Goal: Task Accomplishment & Management: Complete application form

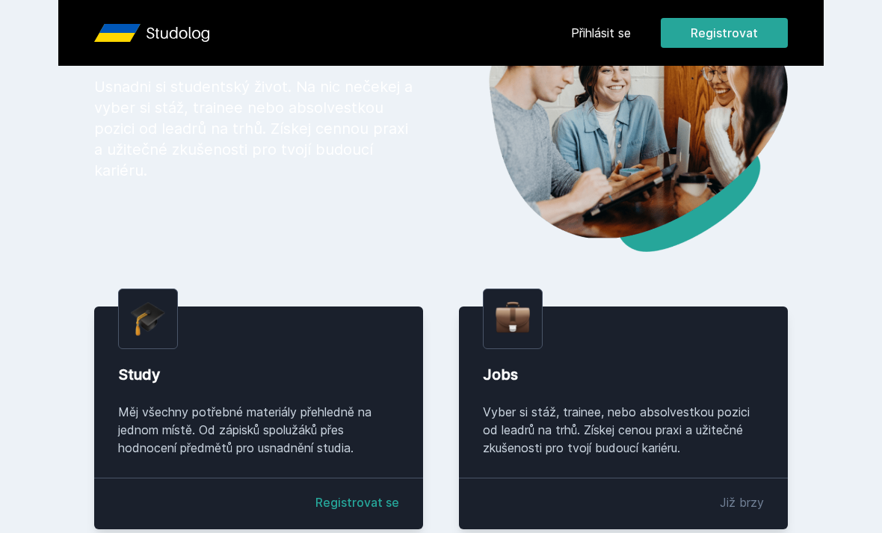
scroll to position [133, 0]
click at [374, 511] on link "Registrovat se" at bounding box center [357, 502] width 84 height 18
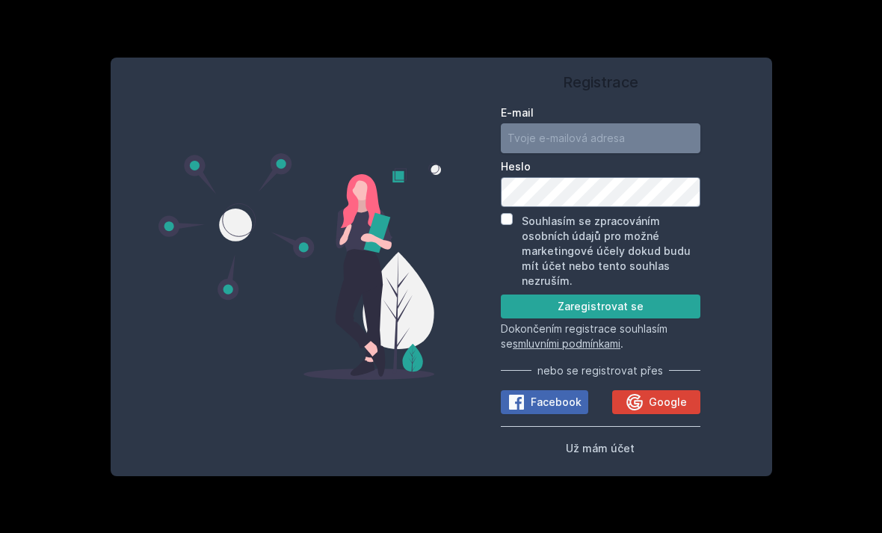
click at [667, 153] on input "E-mail" at bounding box center [601, 138] width 200 height 30
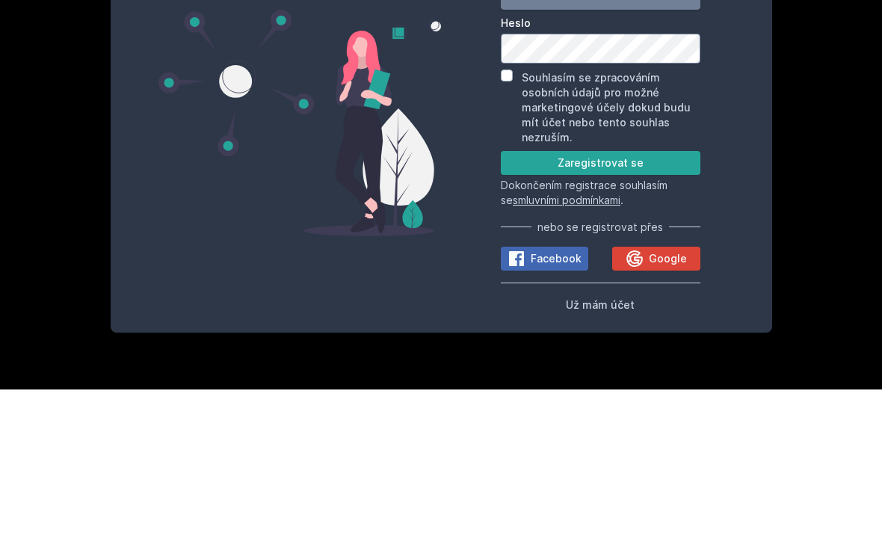
type input "julca.veverkova@seznam.cz"
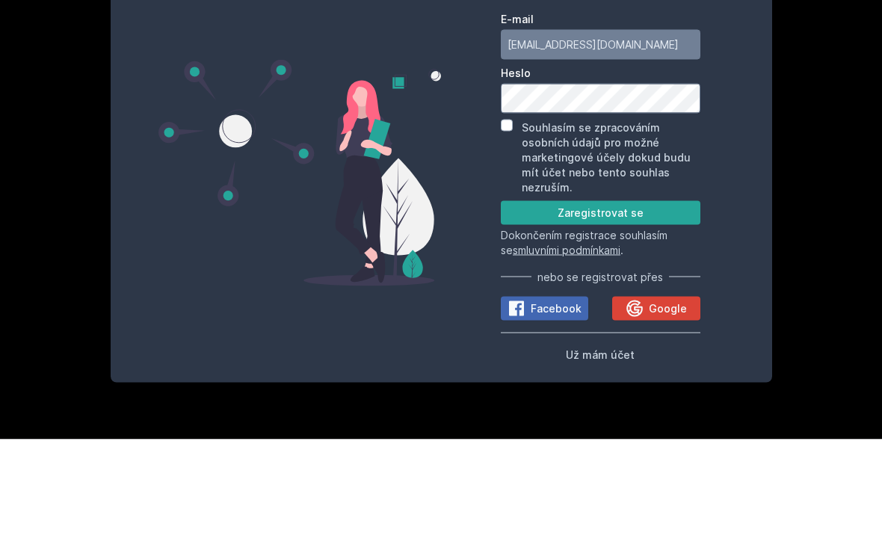
click at [602, 214] on label "Souhlasím se zpracováním osobních údajů pro možné marketingové účely dokud budu…" at bounding box center [606, 250] width 169 height 72
click at [513, 213] on input "Souhlasím se zpracováním osobních údajů pro možné marketingové účely dokud budu…" at bounding box center [507, 219] width 12 height 12
checkbox input "true"
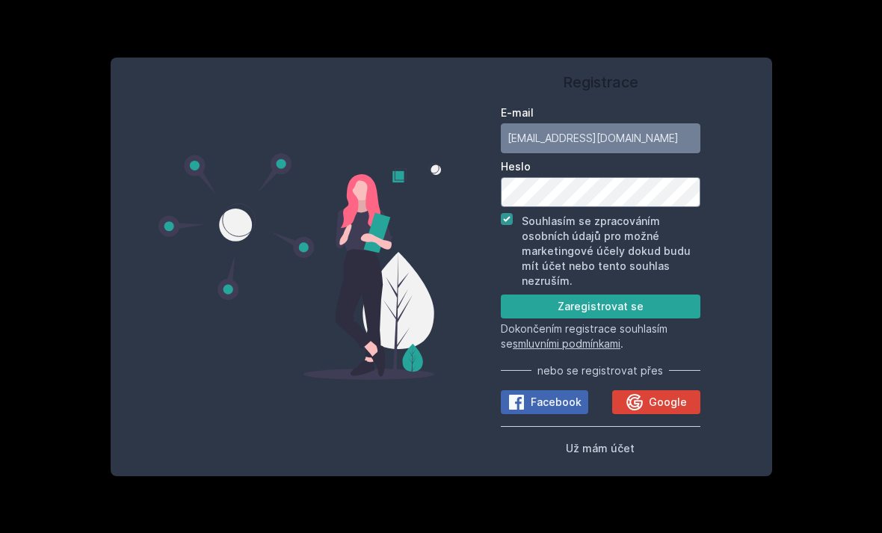
click at [664, 318] on button "Zaregistrovat se" at bounding box center [601, 306] width 200 height 24
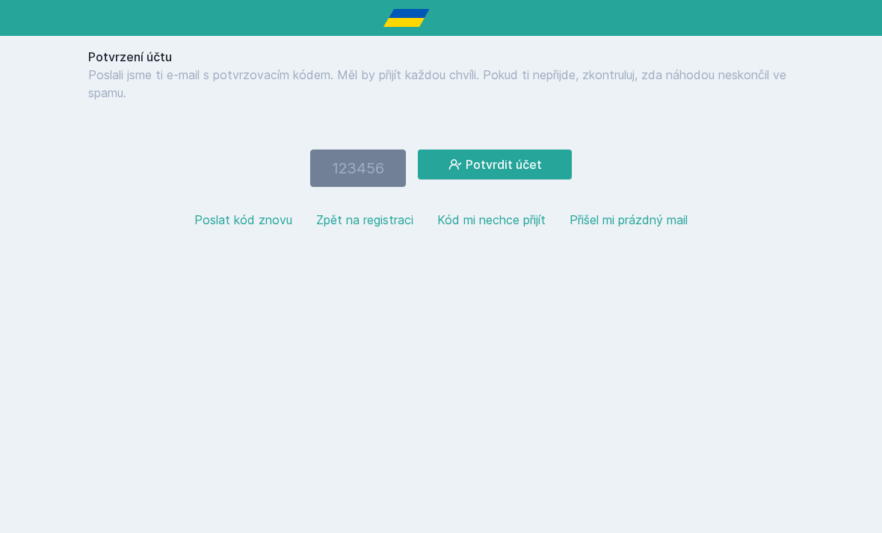
click at [231, 214] on button "Poslat kód znovu" at bounding box center [243, 220] width 98 height 18
click at [464, 223] on button "Kód mi nechce přijít" at bounding box center [491, 220] width 108 height 18
click at [374, 228] on button "Zpět na registraci" at bounding box center [364, 220] width 97 height 18
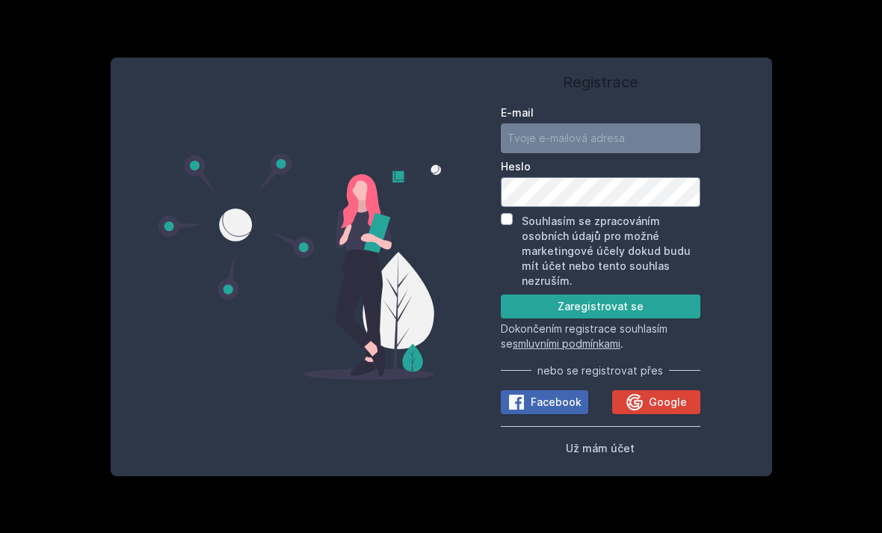
click at [658, 153] on input "E-mail" at bounding box center [601, 138] width 200 height 30
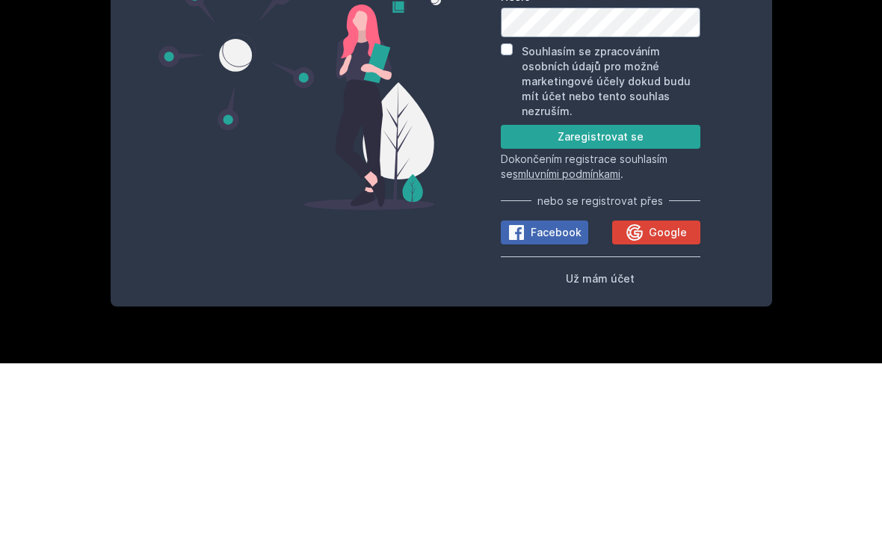
type input "[EMAIL_ADDRESS][DOMAIN_NAME]"
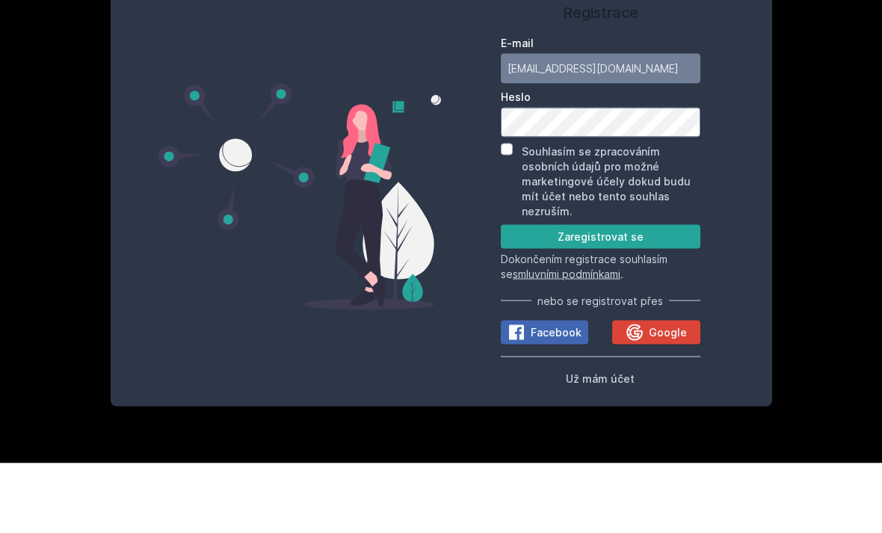
scroll to position [48, 0]
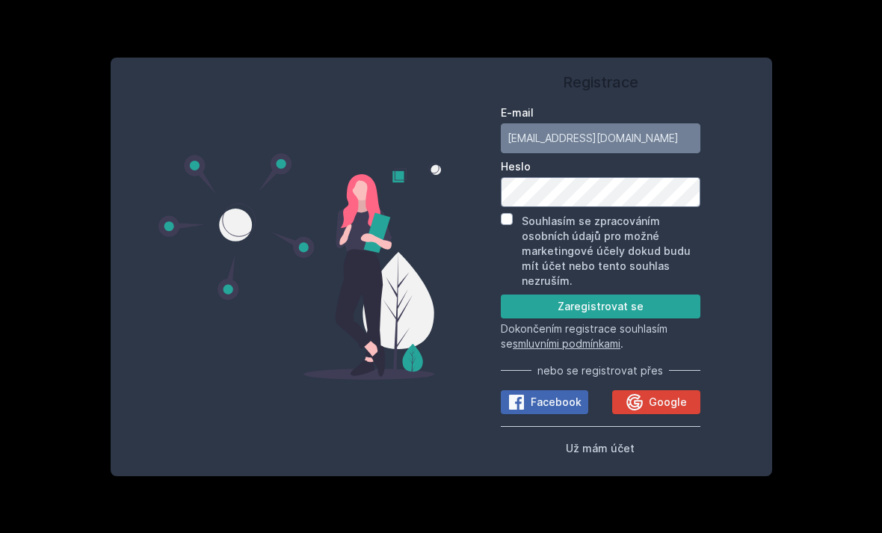
click at [563, 214] on label "Souhlasím se zpracováním osobních údajů pro možné marketingové účely dokud budu…" at bounding box center [606, 250] width 169 height 72
click at [513, 213] on input "Souhlasím se zpracováním osobních údajů pro možné marketingové účely dokud budu…" at bounding box center [507, 219] width 12 height 12
checkbox input "true"
click at [649, 294] on button "Zaregistrovat se" at bounding box center [601, 306] width 200 height 24
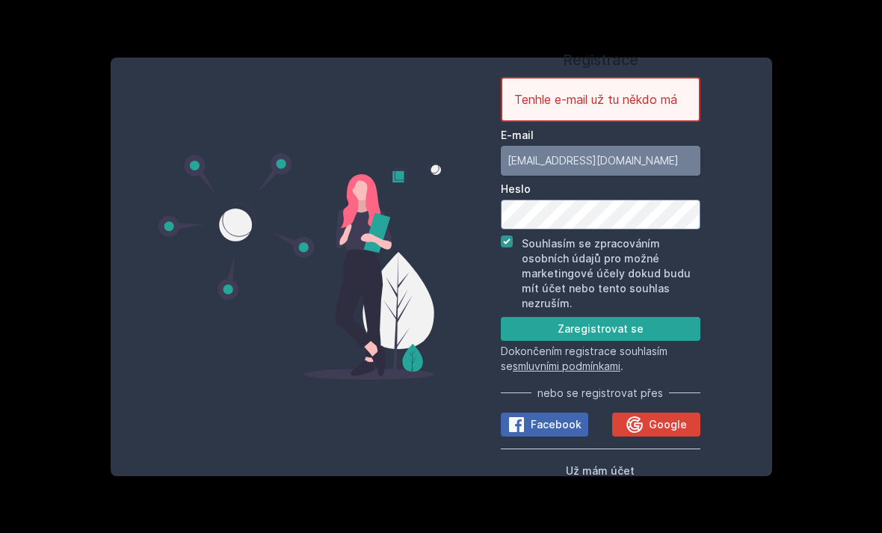
click at [643, 148] on input "[EMAIL_ADDRESS][DOMAIN_NAME]" at bounding box center [601, 161] width 200 height 30
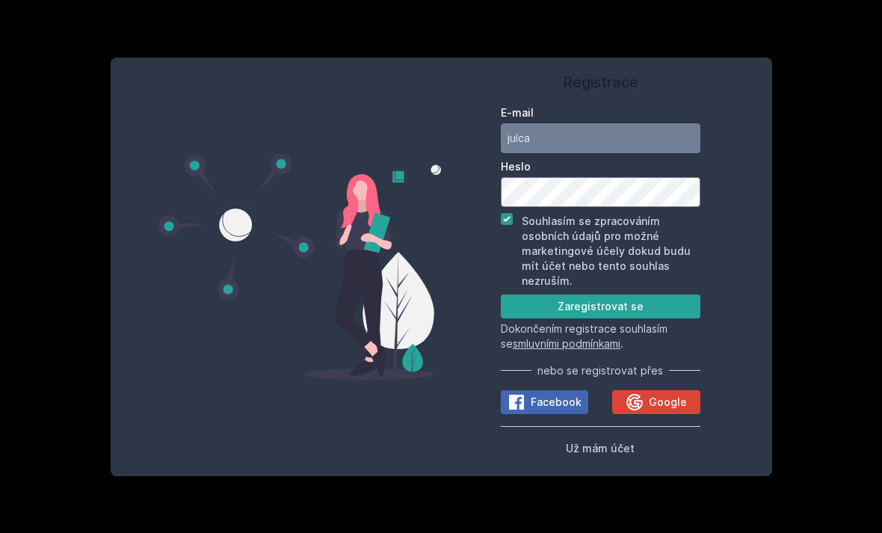
type input "julc"
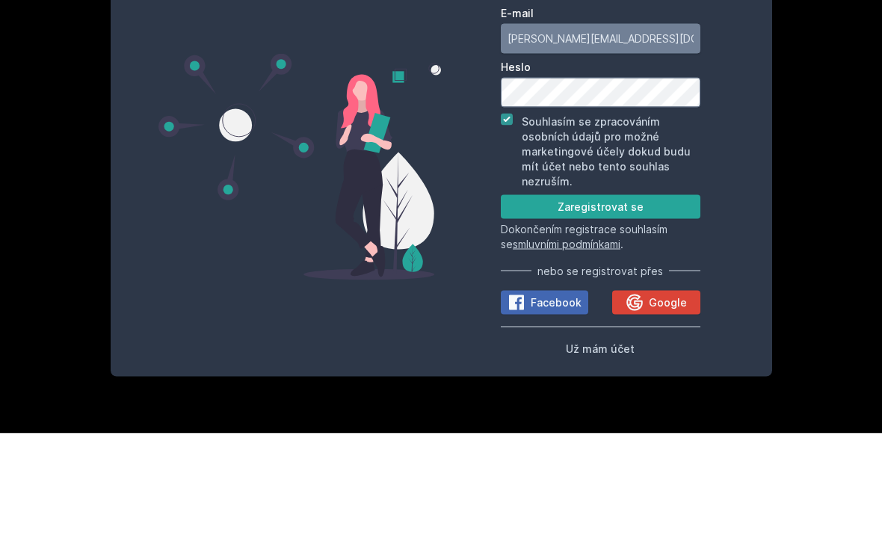
type input "[PERSON_NAME][EMAIL_ADDRESS][DOMAIN_NAME]"
click at [663, 294] on button "Zaregistrovat se" at bounding box center [601, 306] width 200 height 24
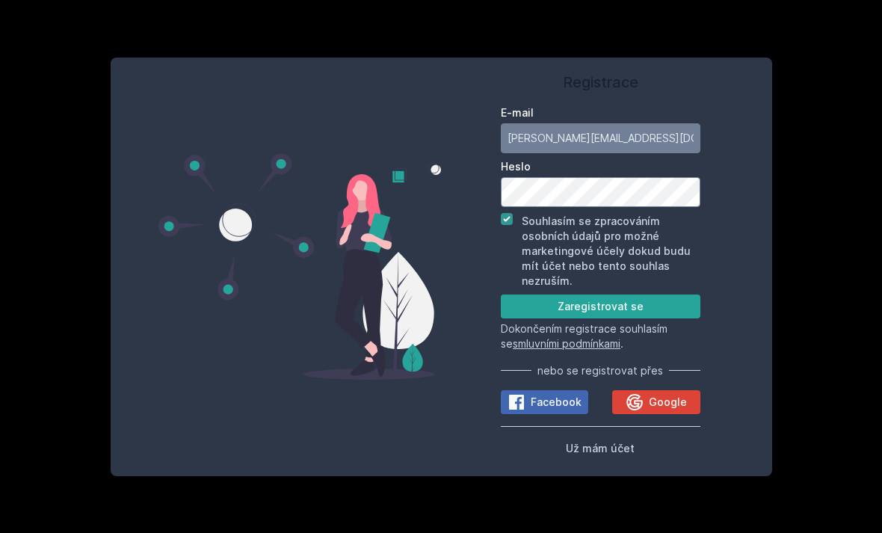
click at [657, 294] on button "Zaregistrovat se" at bounding box center [601, 306] width 200 height 24
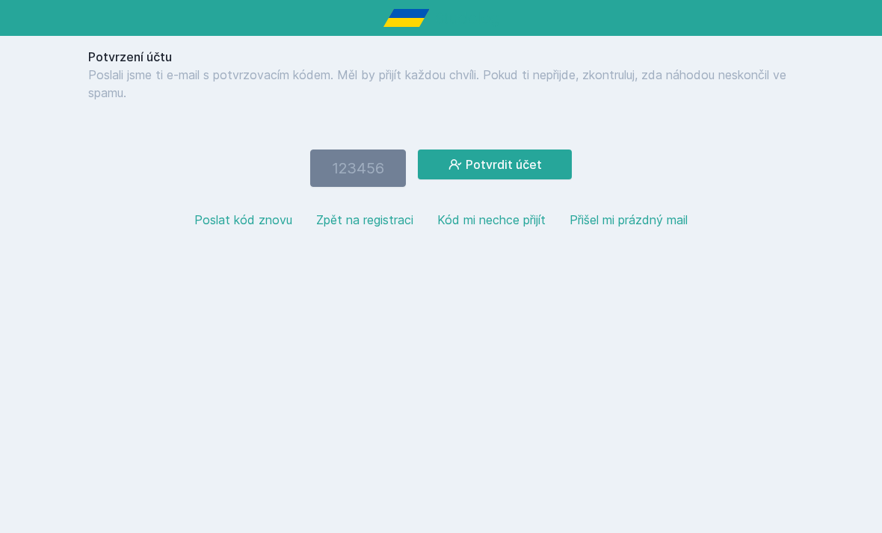
click at [364, 161] on input "number" at bounding box center [358, 167] width 96 height 37
type input "9"
type input "8"
type input "973988"
click at [514, 171] on button "Potvrdit účet" at bounding box center [495, 164] width 154 height 30
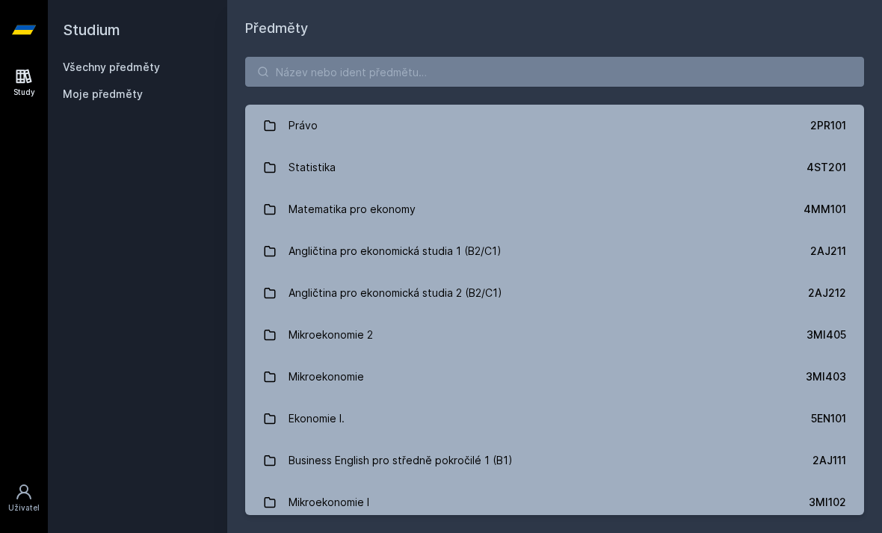
click at [701, 133] on link "Právo 2PR101" at bounding box center [554, 126] width 619 height 42
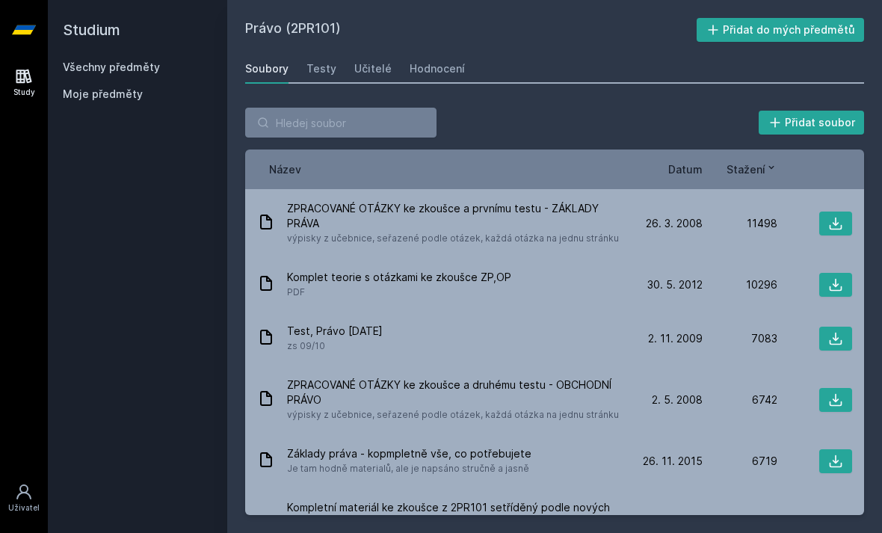
click at [367, 63] on div "Učitelé" at bounding box center [372, 68] width 37 height 15
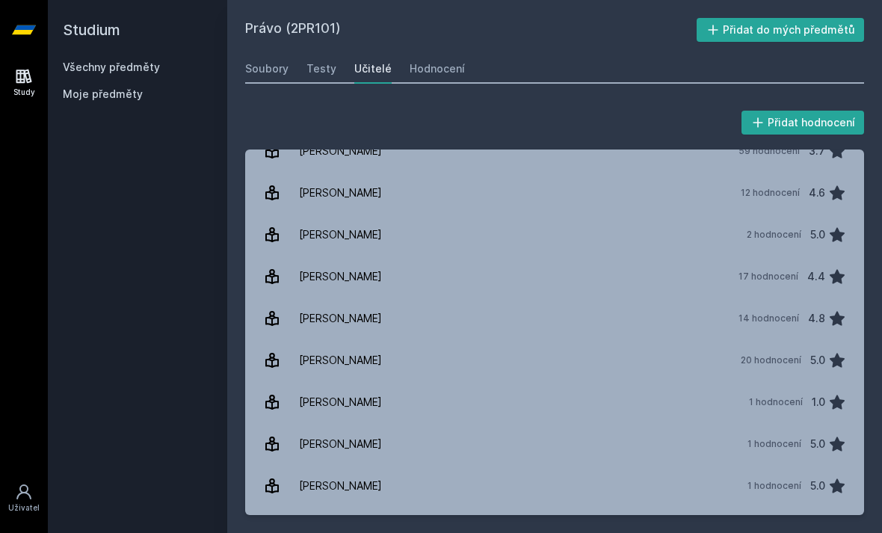
scroll to position [186, 0]
click at [799, 327] on div "14 hodnocení 4.8" at bounding box center [787, 319] width 117 height 30
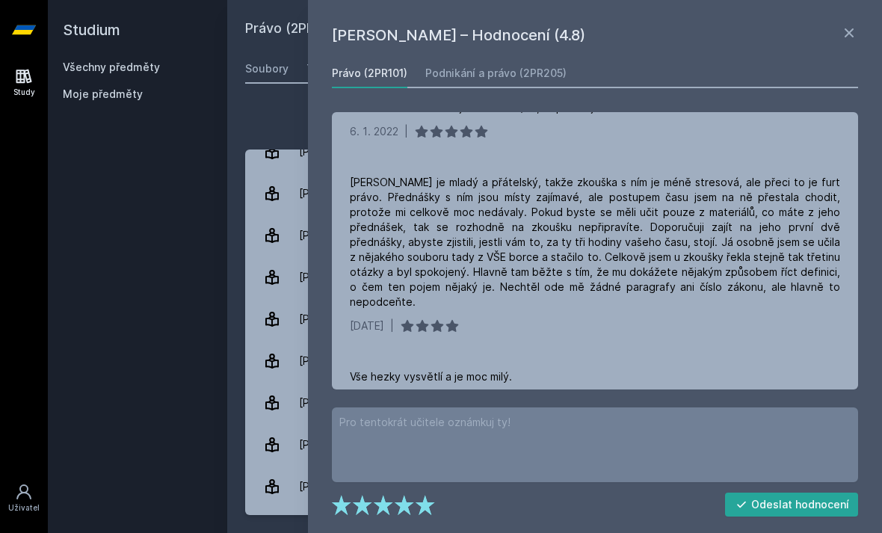
scroll to position [475, 0]
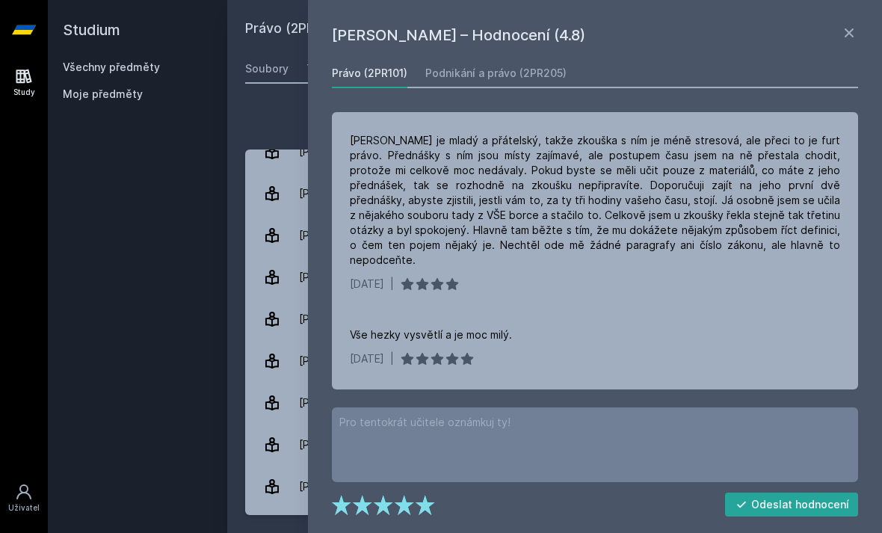
click at [849, 36] on icon at bounding box center [849, 33] width 18 height 18
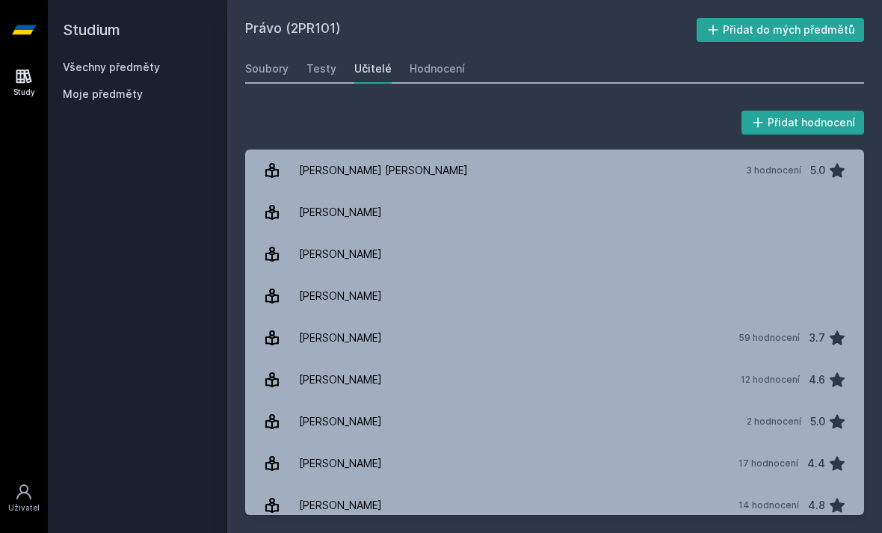
scroll to position [-1, 0]
click at [427, 67] on div "Hodnocení" at bounding box center [437, 68] width 55 height 15
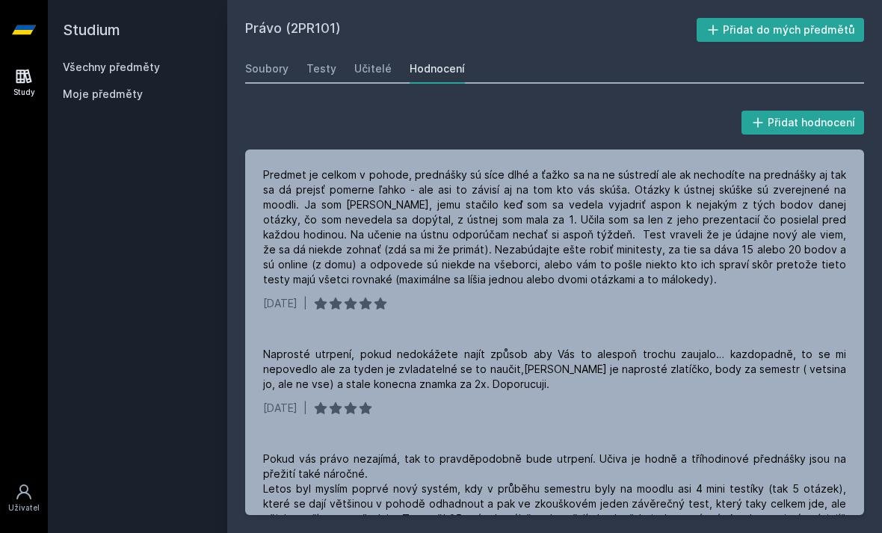
click at [96, 64] on link "Všechny předměty" at bounding box center [111, 67] width 97 height 13
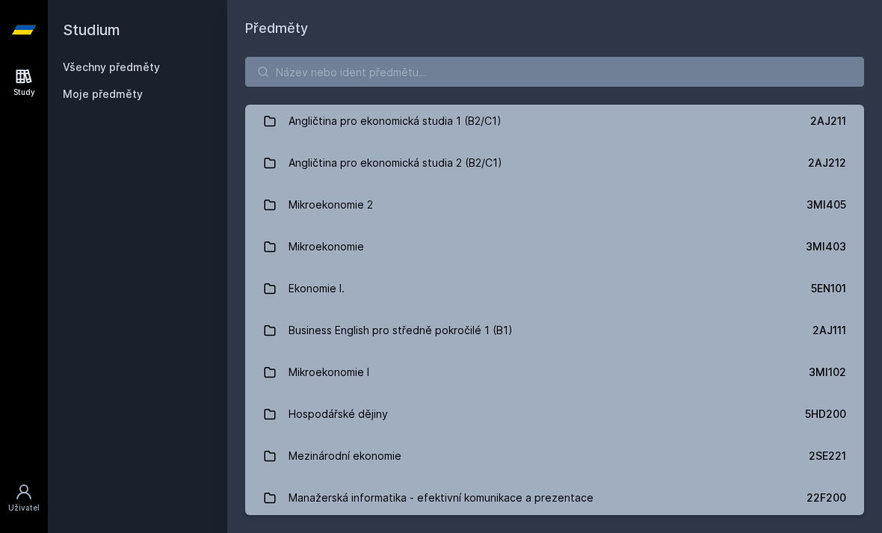
scroll to position [129, 0]
click at [543, 70] on input "search" at bounding box center [554, 72] width 619 height 30
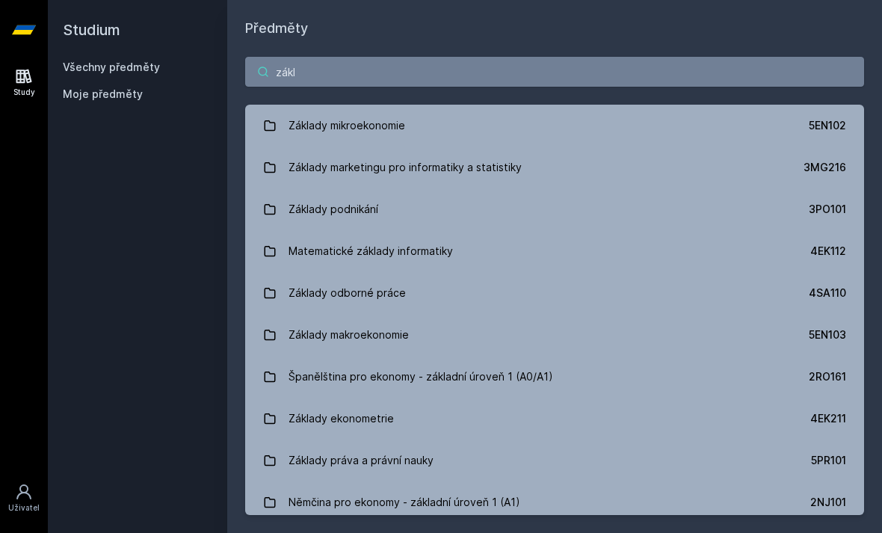
scroll to position [0, 0]
type input "základy mik"
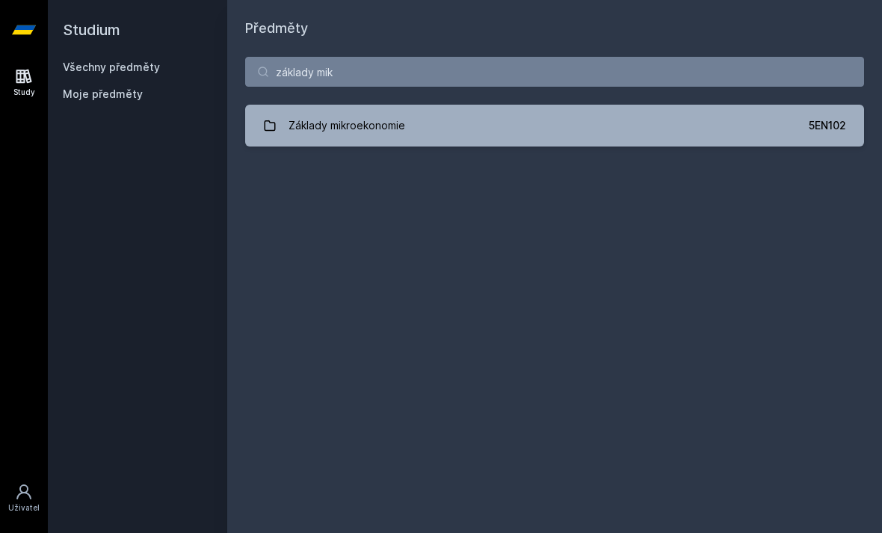
click at [682, 115] on link "Základy mikroekonomie 5EN102" at bounding box center [554, 126] width 619 height 42
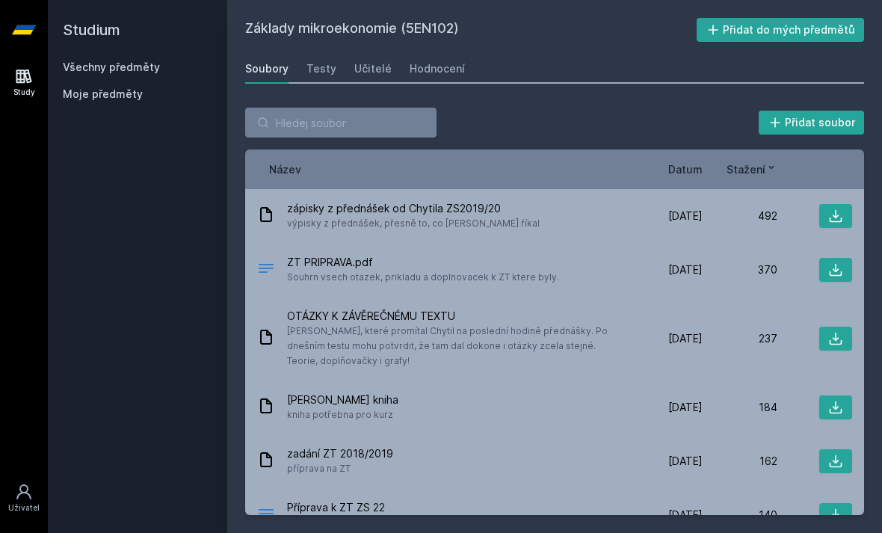
click at [440, 71] on div "Hodnocení" at bounding box center [437, 68] width 55 height 15
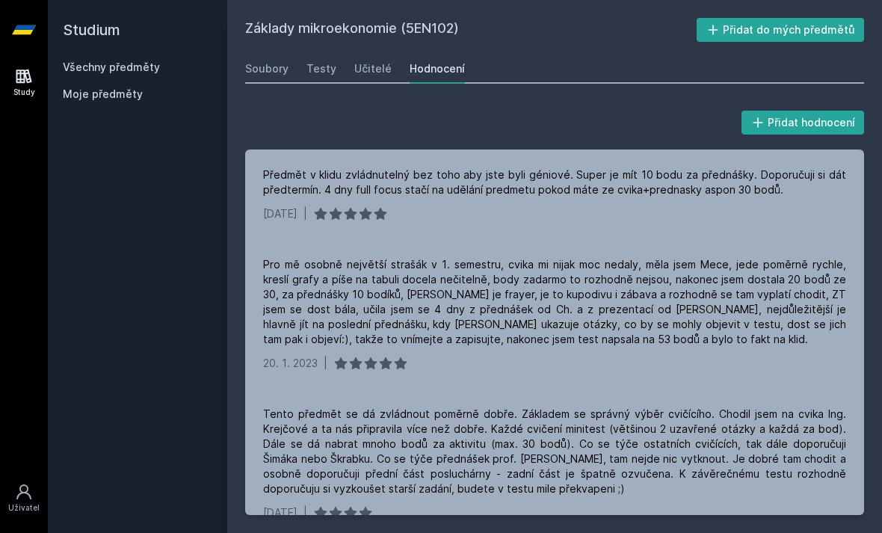
click at [369, 73] on div "Učitelé" at bounding box center [372, 68] width 37 height 15
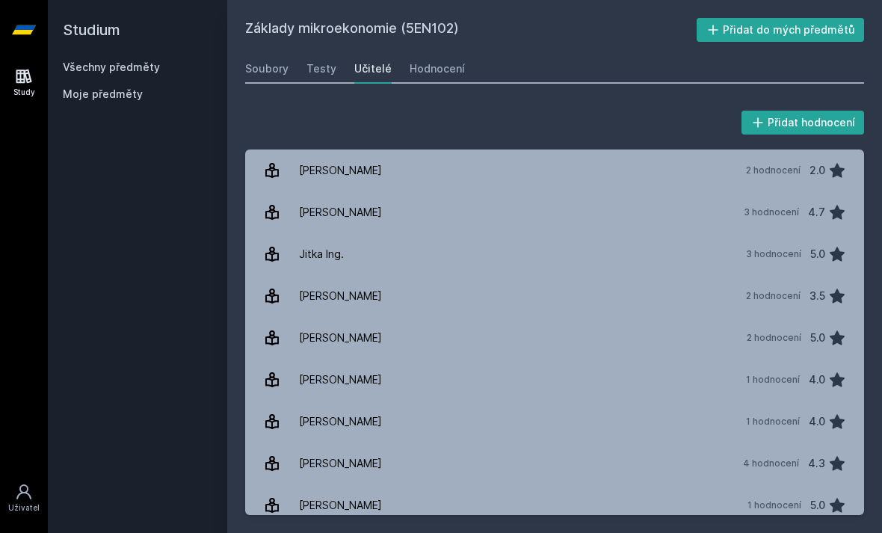
scroll to position [-2, 0]
